Goal: Information Seeking & Learning: Understand process/instructions

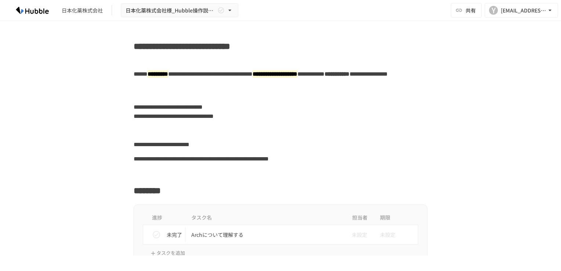
scroll to position [1234, 0]
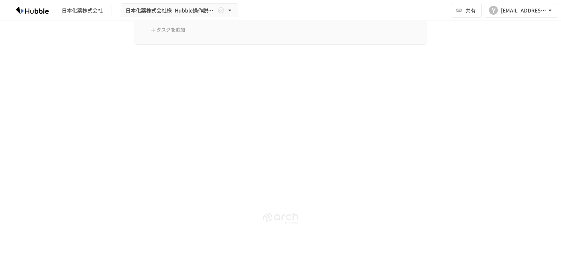
click at [34, 14] on img at bounding box center [32, 10] width 47 height 12
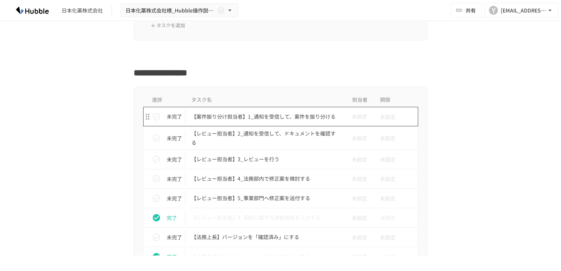
scroll to position [367, 0]
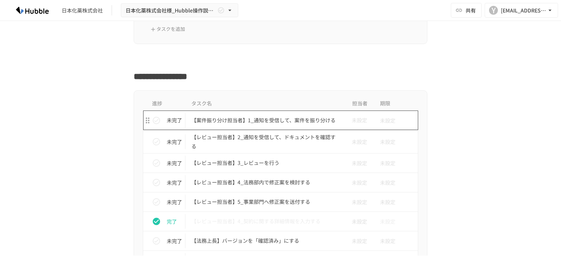
click at [295, 117] on p "【案件振り分け担当者】1_通知を受信して、案件を振り分ける" at bounding box center [265, 120] width 148 height 9
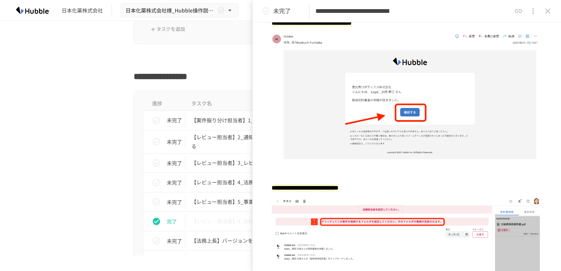
scroll to position [73, 0]
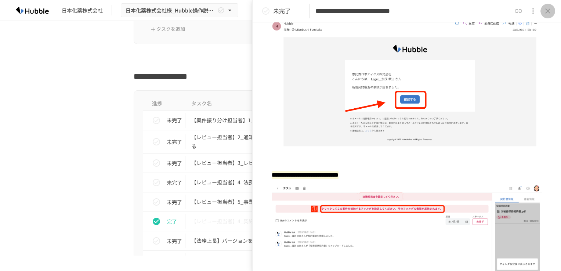
click at [551, 13] on icon "close drawer" at bounding box center [547, 11] width 9 height 9
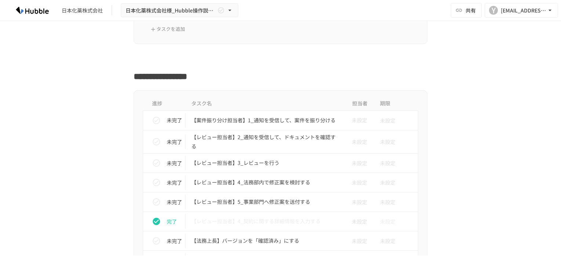
click at [507, 83] on div "**********" at bounding box center [280, 138] width 561 height 235
